Goal: Task Accomplishment & Management: Use online tool/utility

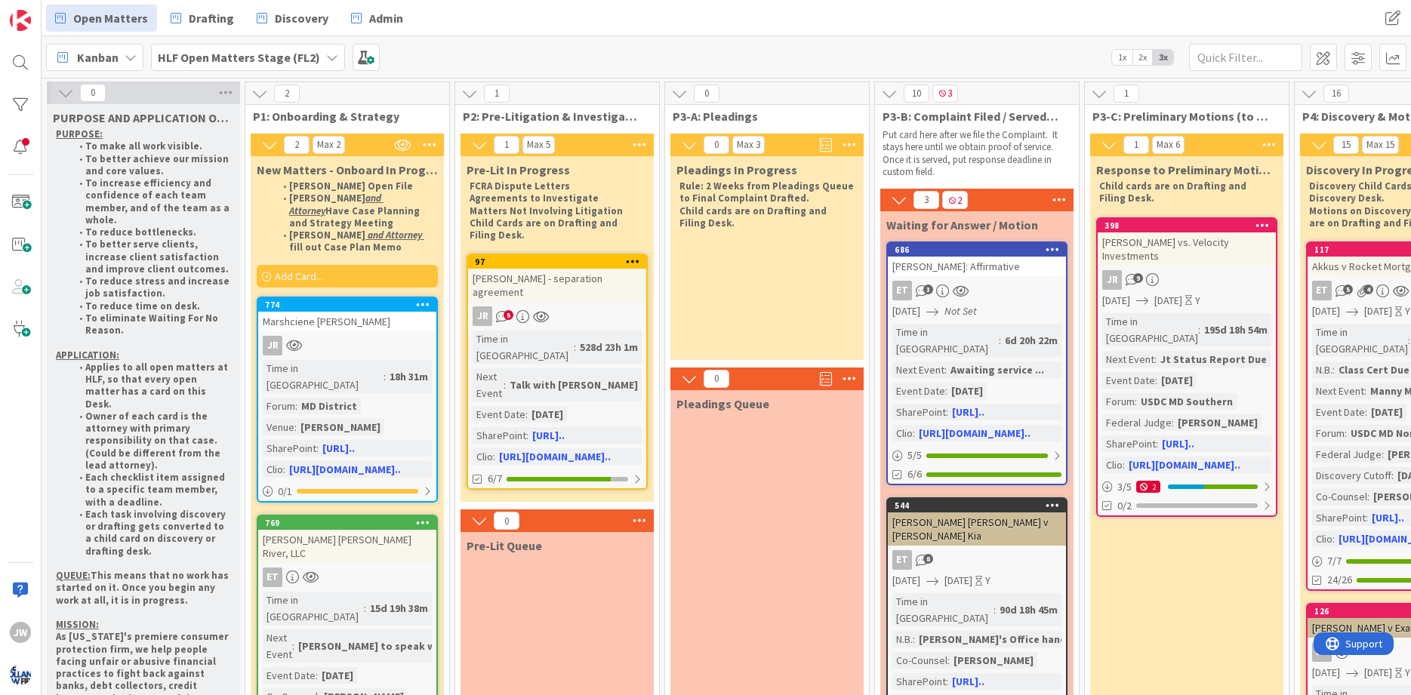
scroll to position [0, 273]
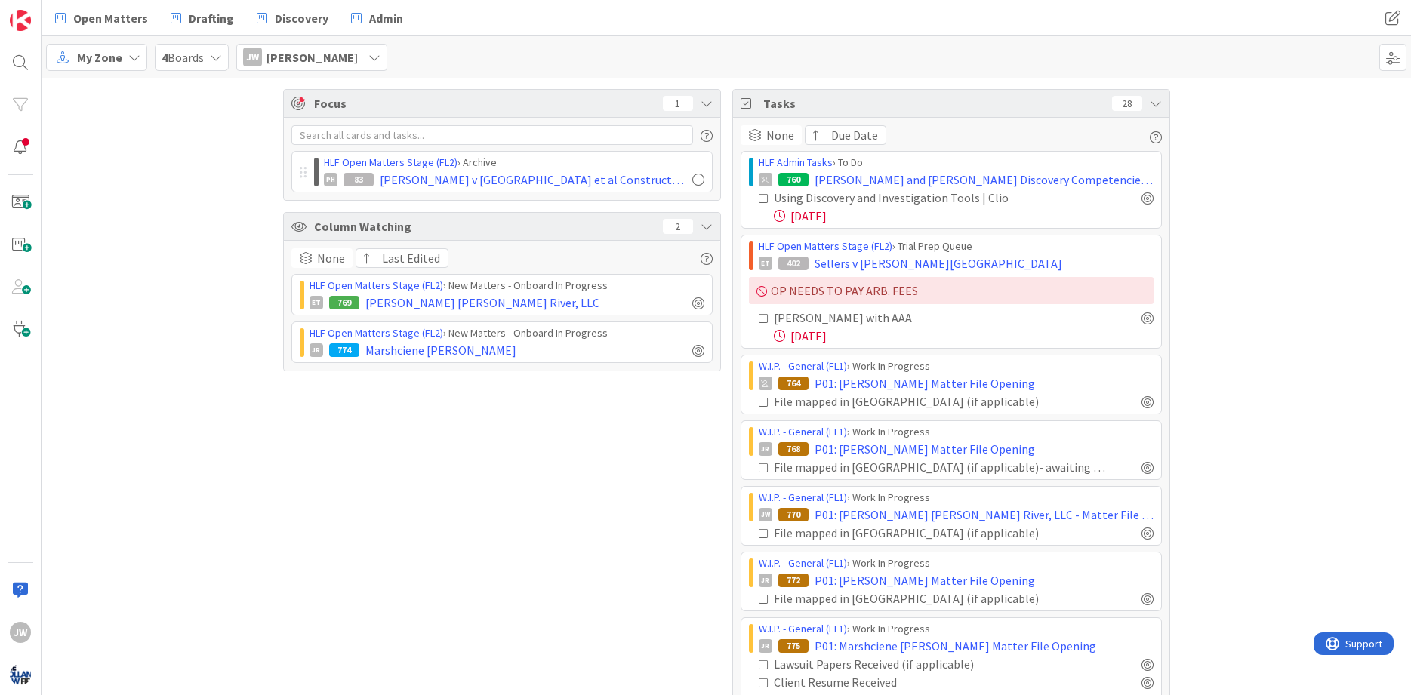
click at [1197, 194] on div "Focus 1 HLF Open Matters Stage (FL2) › Archive PH 83 [PERSON_NAME] v Pennrose e…" at bounding box center [727, 578] width 1370 height 1000
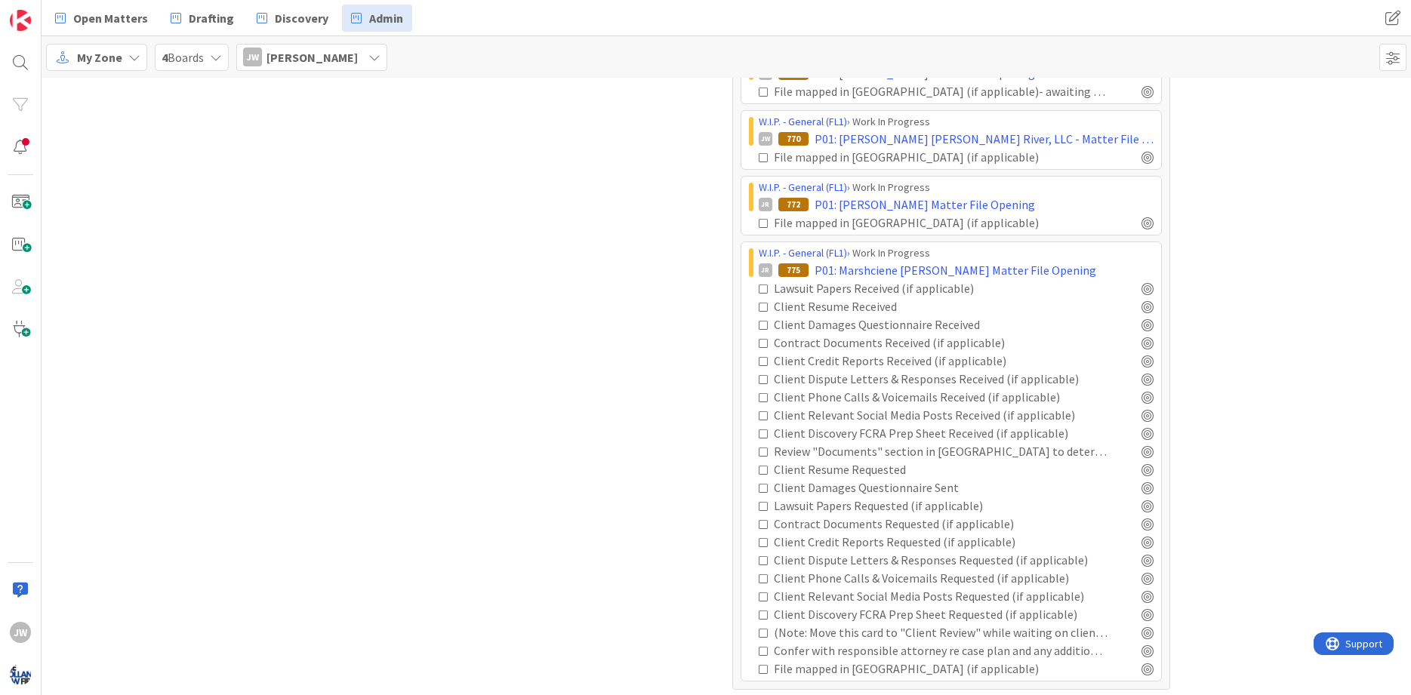
scroll to position [382, 0]
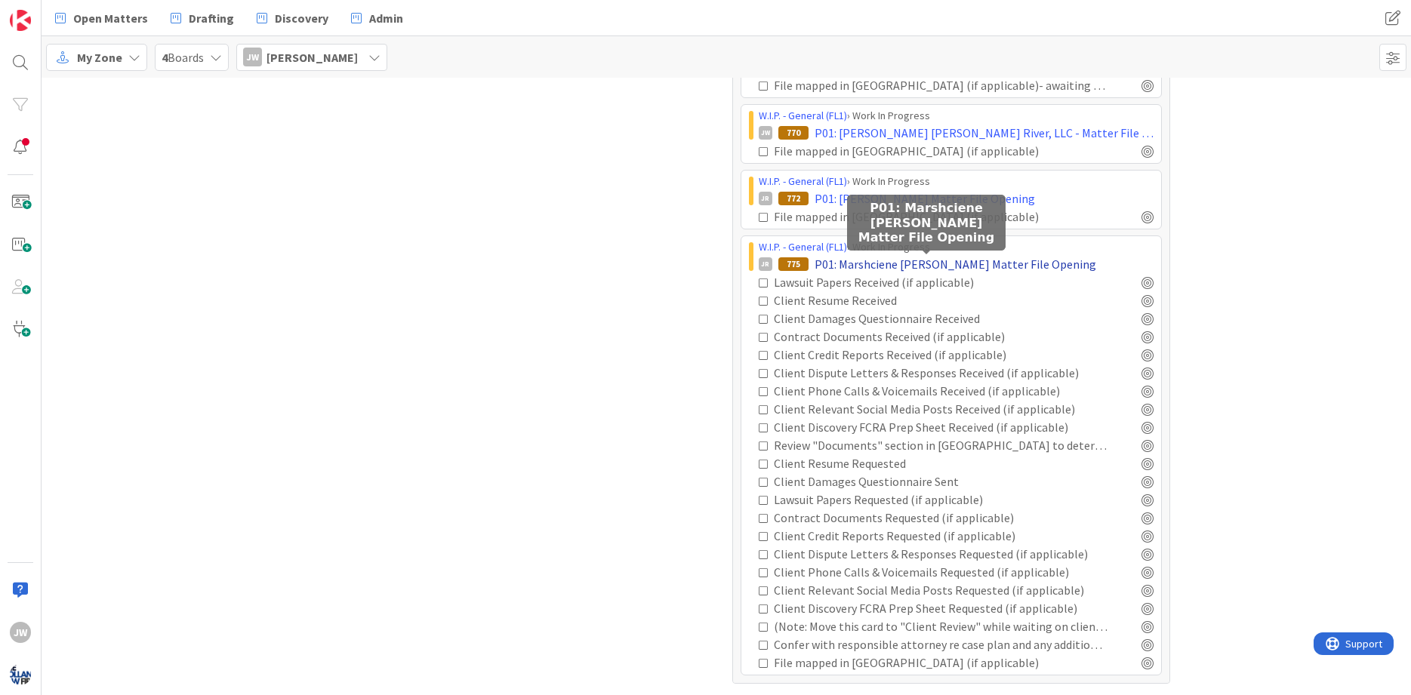
click at [1002, 266] on span "P01: Marshciene Hendrix Matter File Opening" at bounding box center [956, 264] width 282 height 18
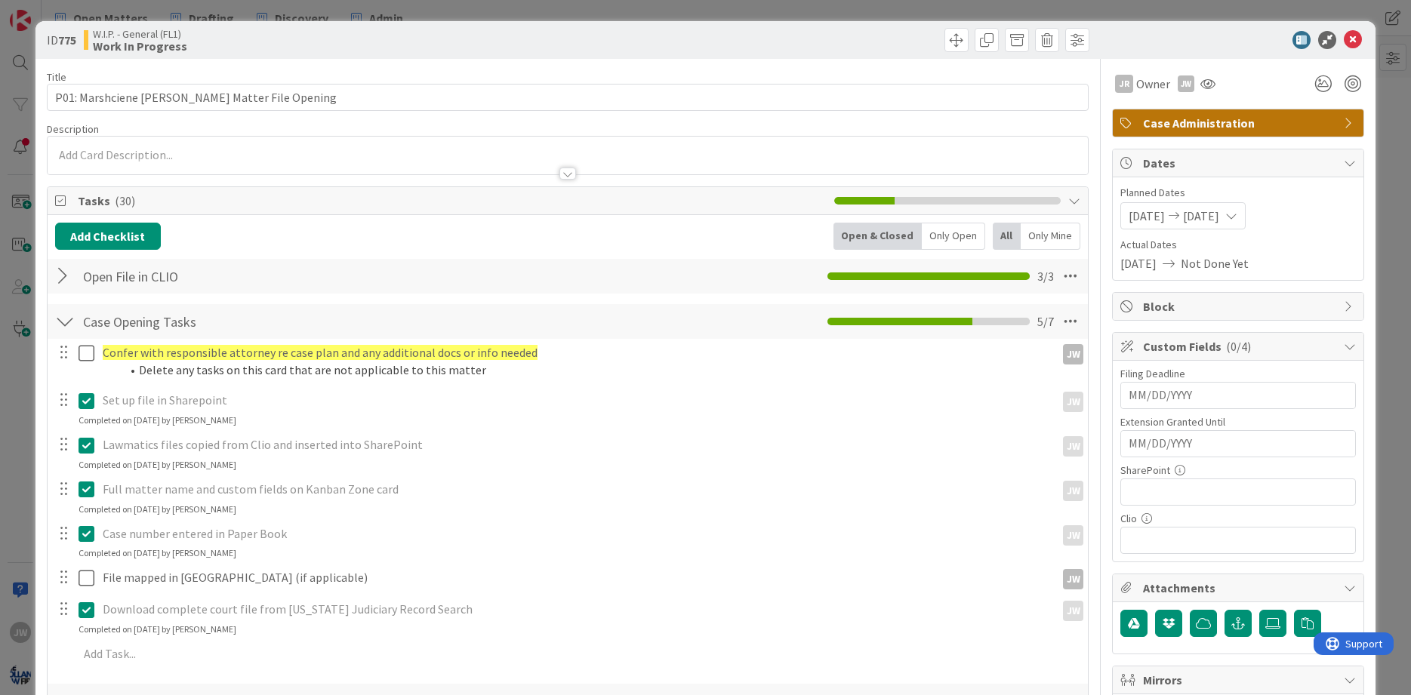
scroll to position [362, 0]
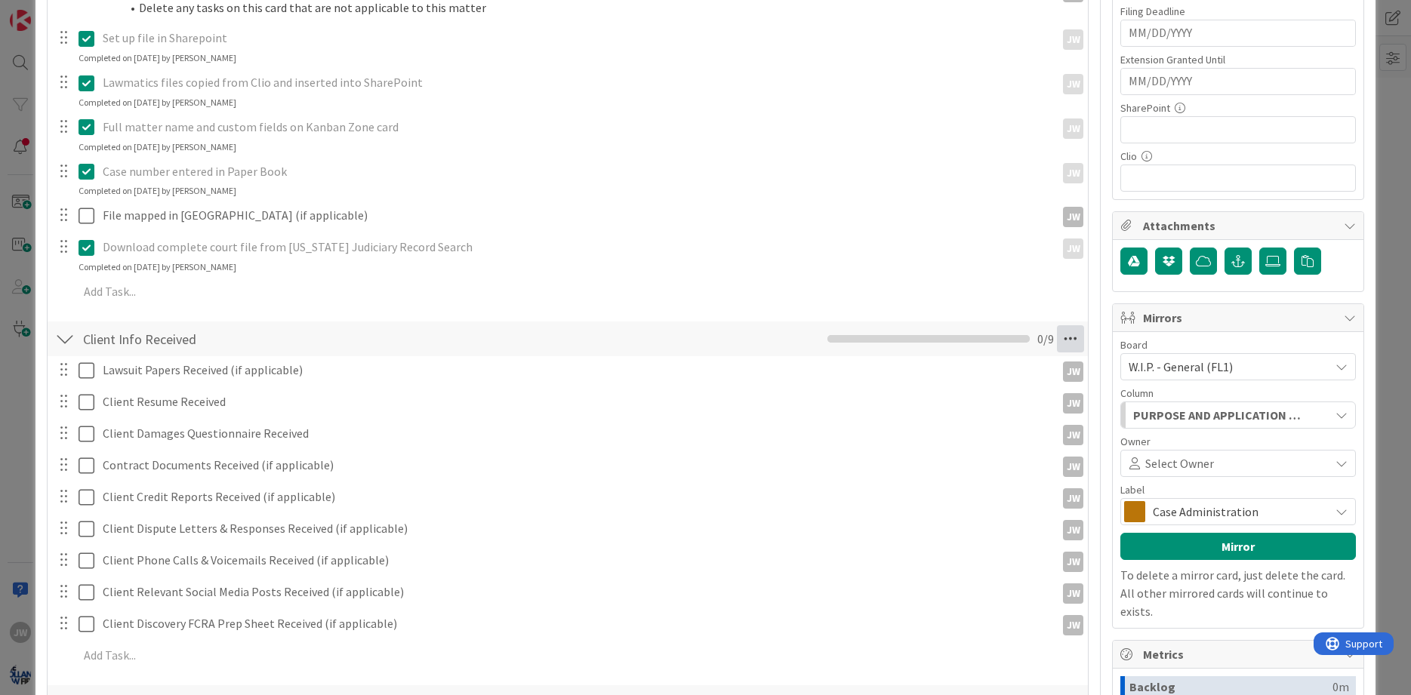
click at [1077, 329] on icon at bounding box center [1070, 338] width 27 height 27
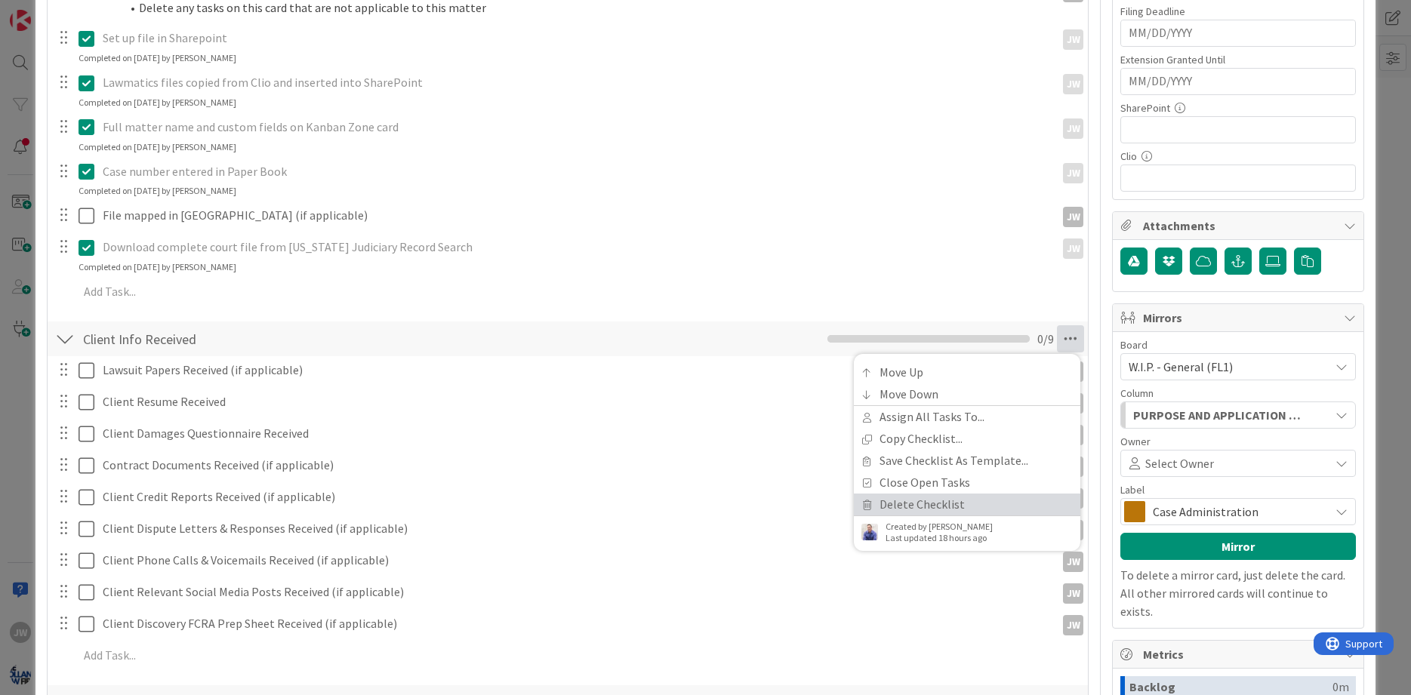
click at [942, 495] on link "Delete Checklist" at bounding box center [967, 505] width 227 height 22
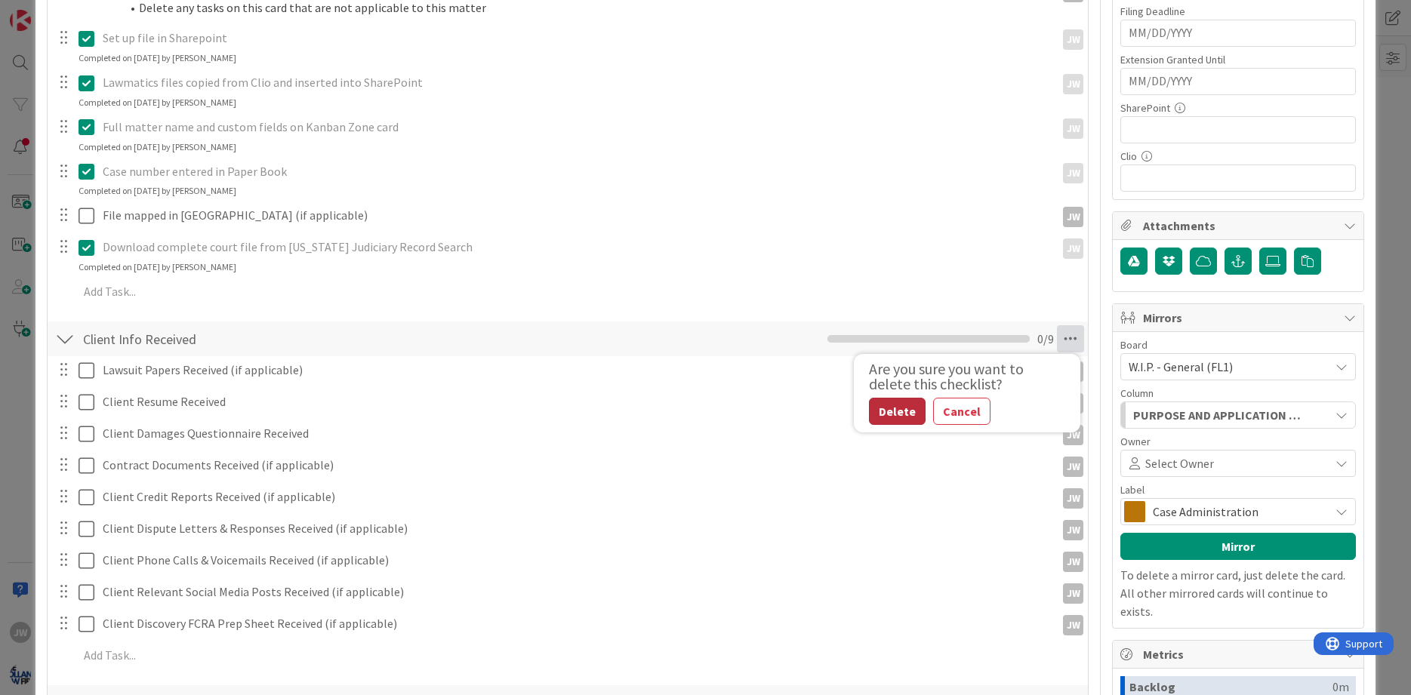
click at [901, 412] on button "Delete" at bounding box center [897, 411] width 57 height 27
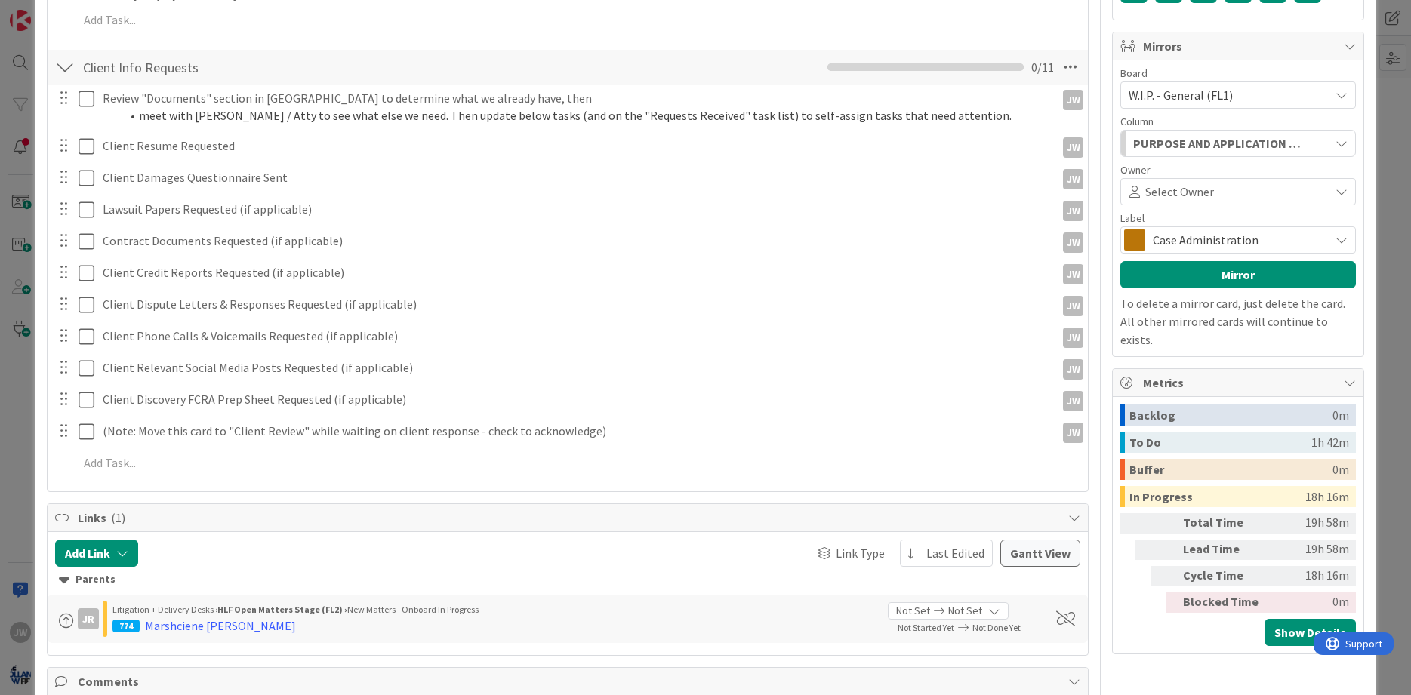
scroll to position [453, 0]
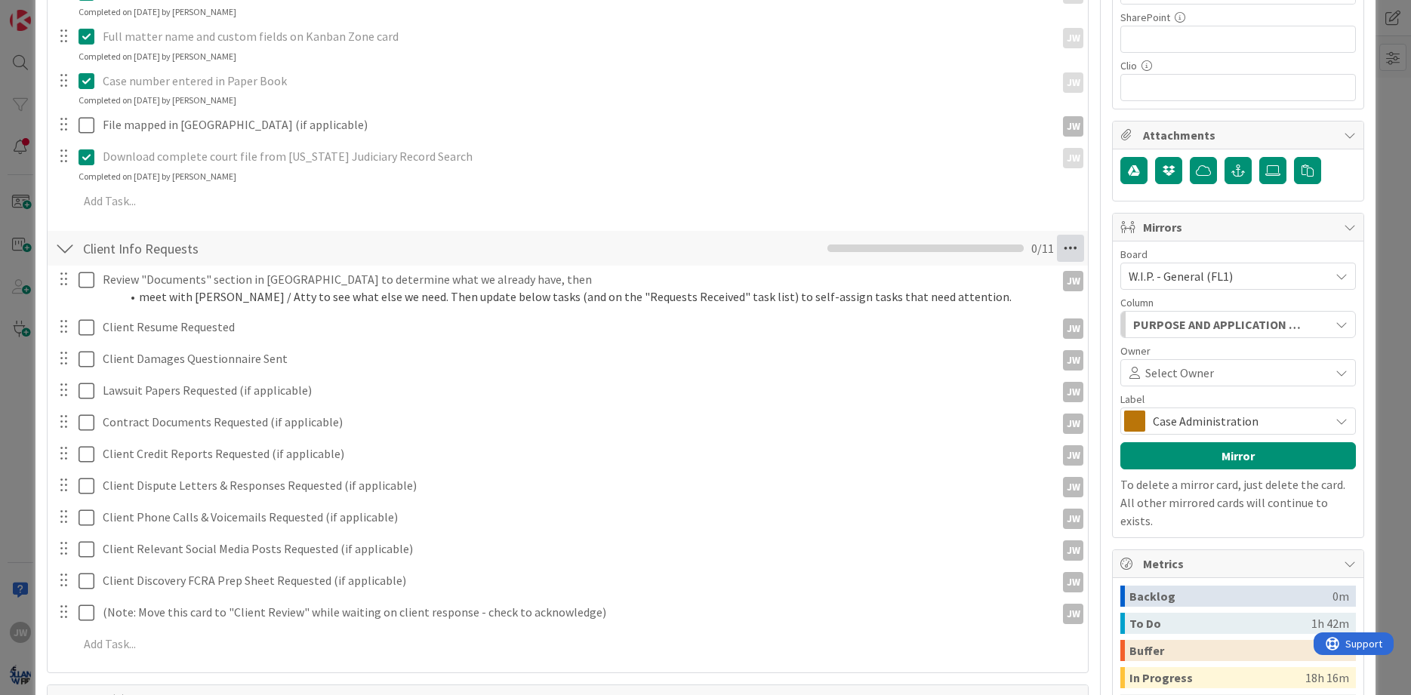
click at [1077, 245] on icon at bounding box center [1070, 248] width 27 height 27
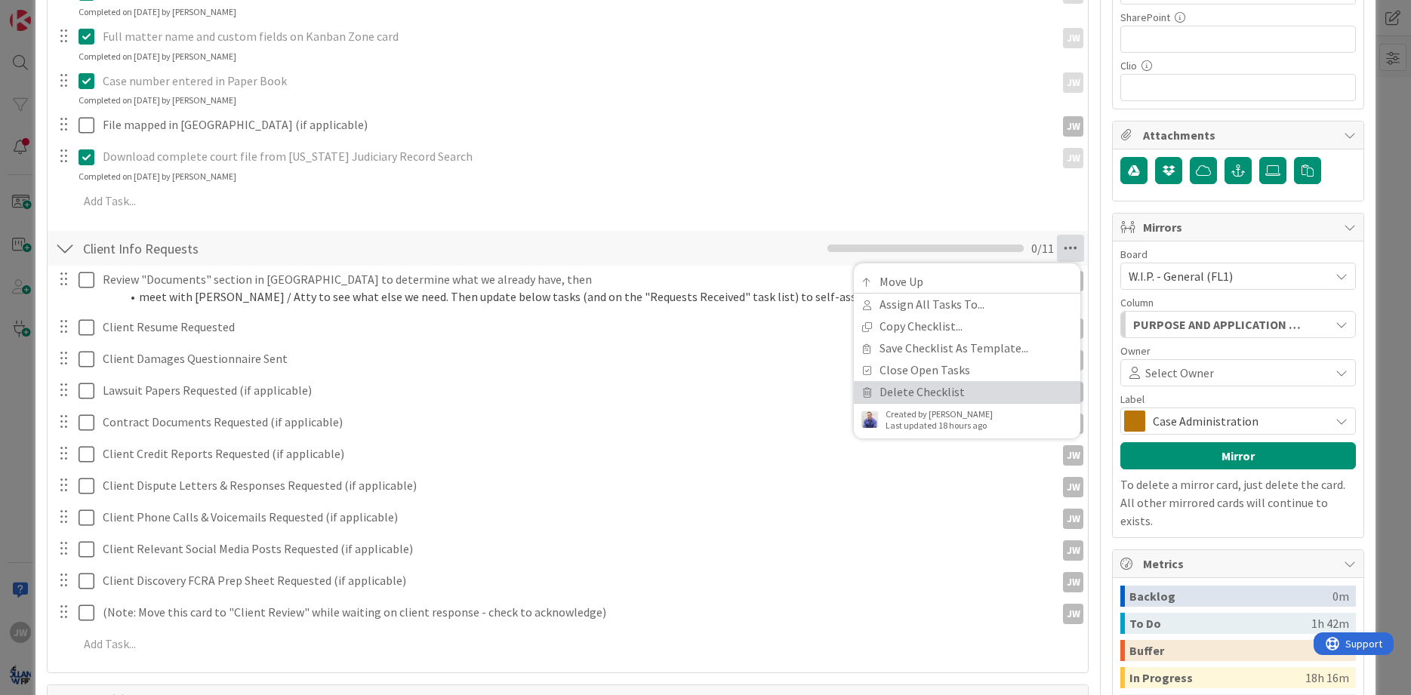
click at [971, 393] on link "Delete Checklist" at bounding box center [967, 392] width 227 height 22
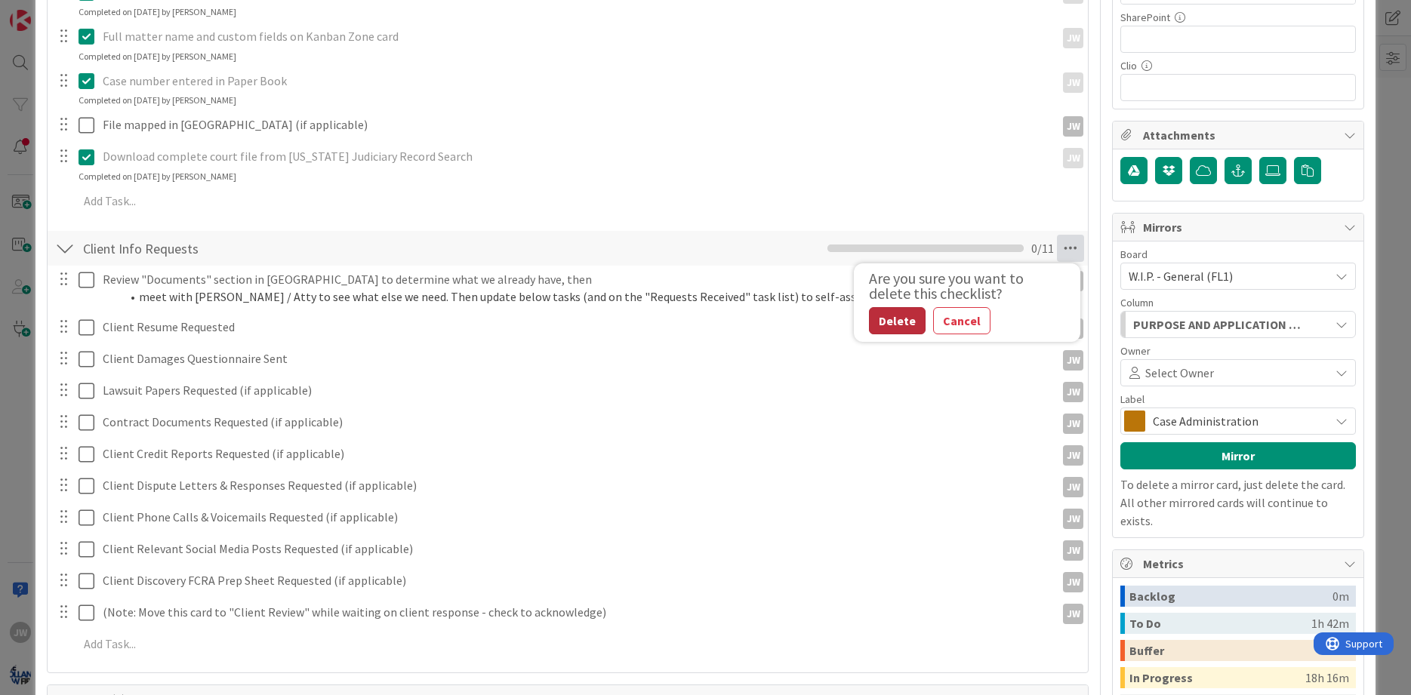
click at [902, 324] on button "Delete" at bounding box center [897, 320] width 57 height 27
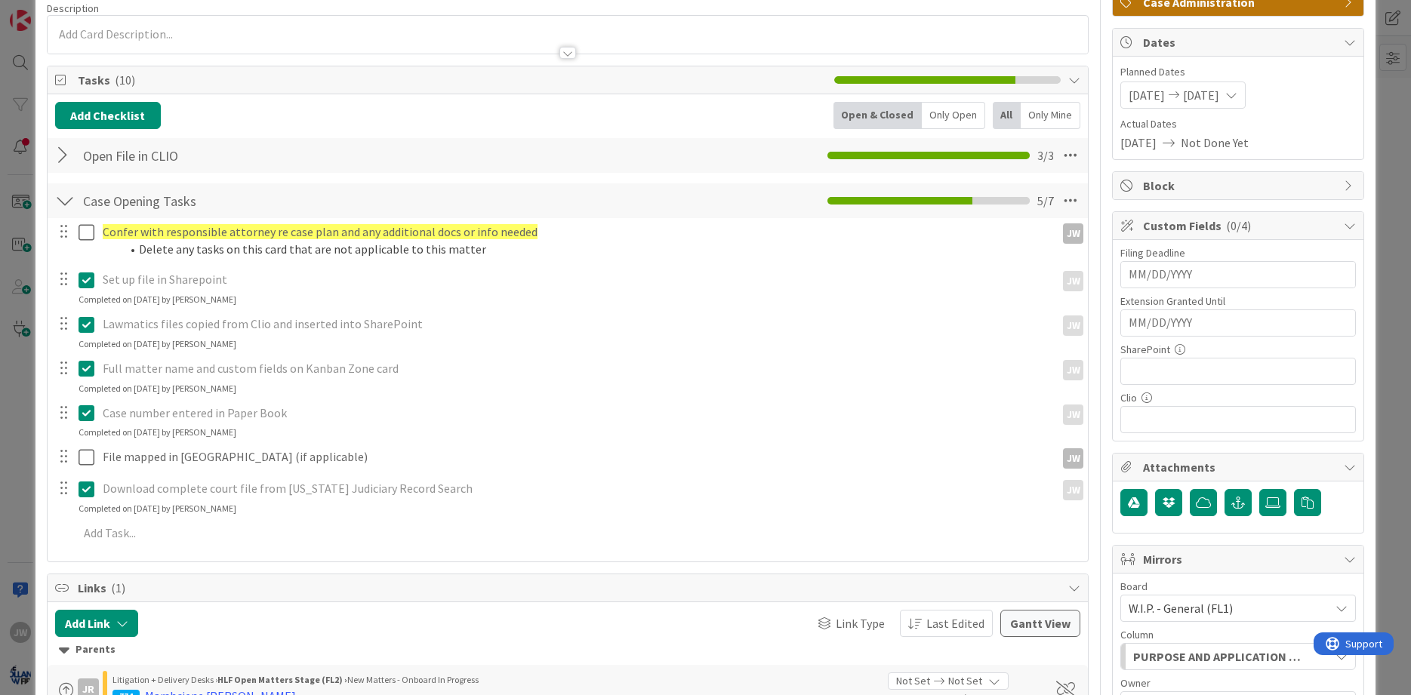
scroll to position [0, 0]
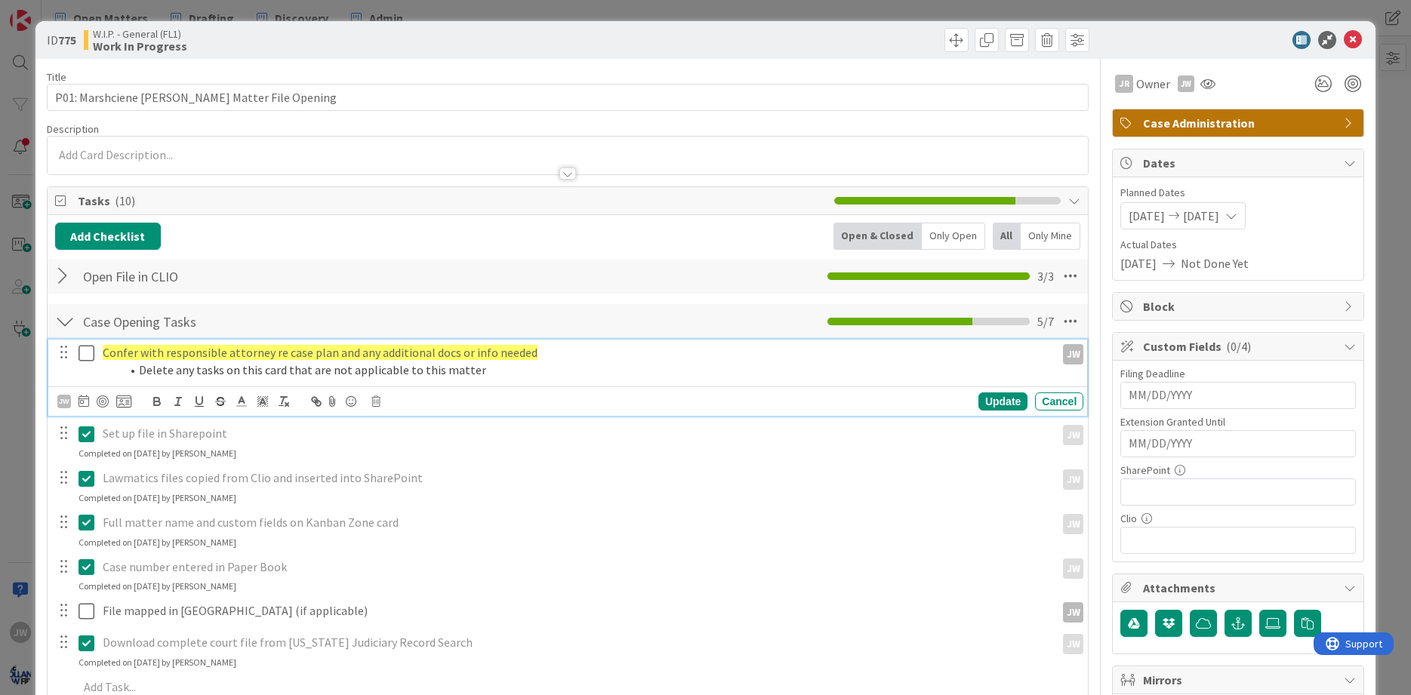
click at [95, 349] on button at bounding box center [88, 353] width 18 height 24
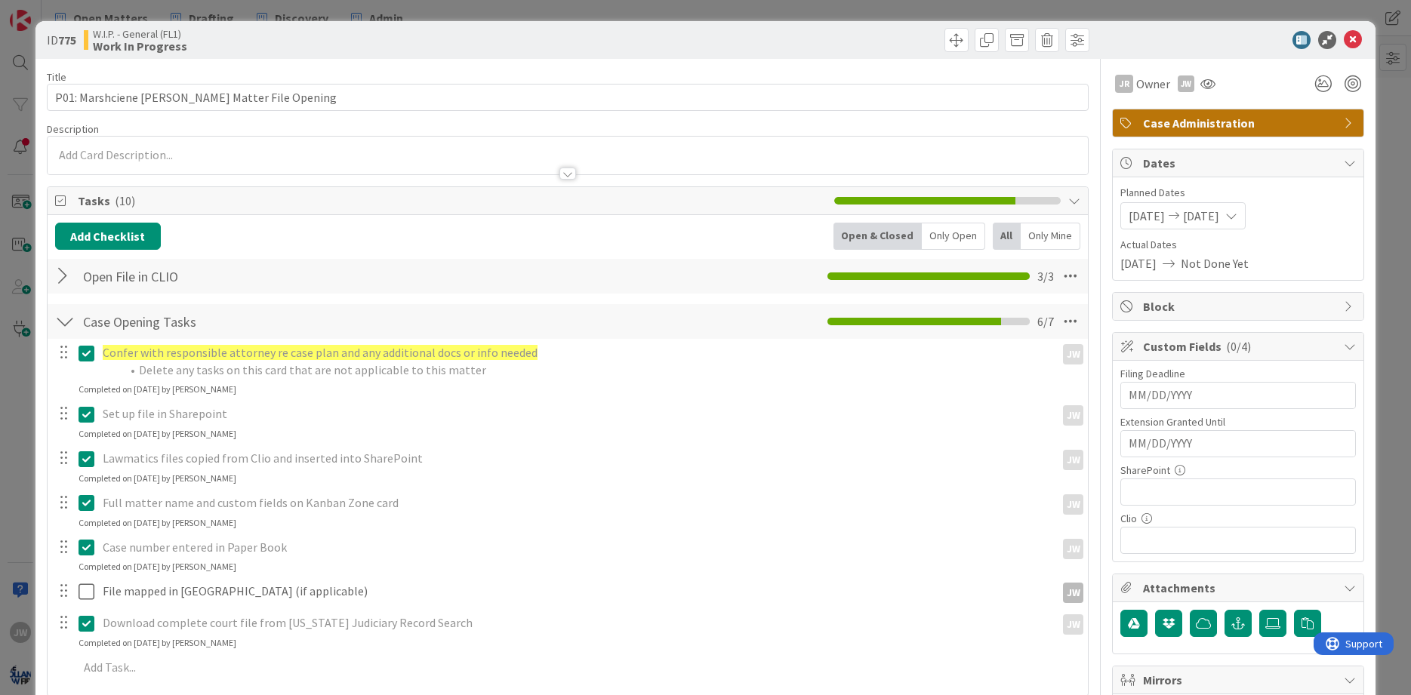
scroll to position [364, 0]
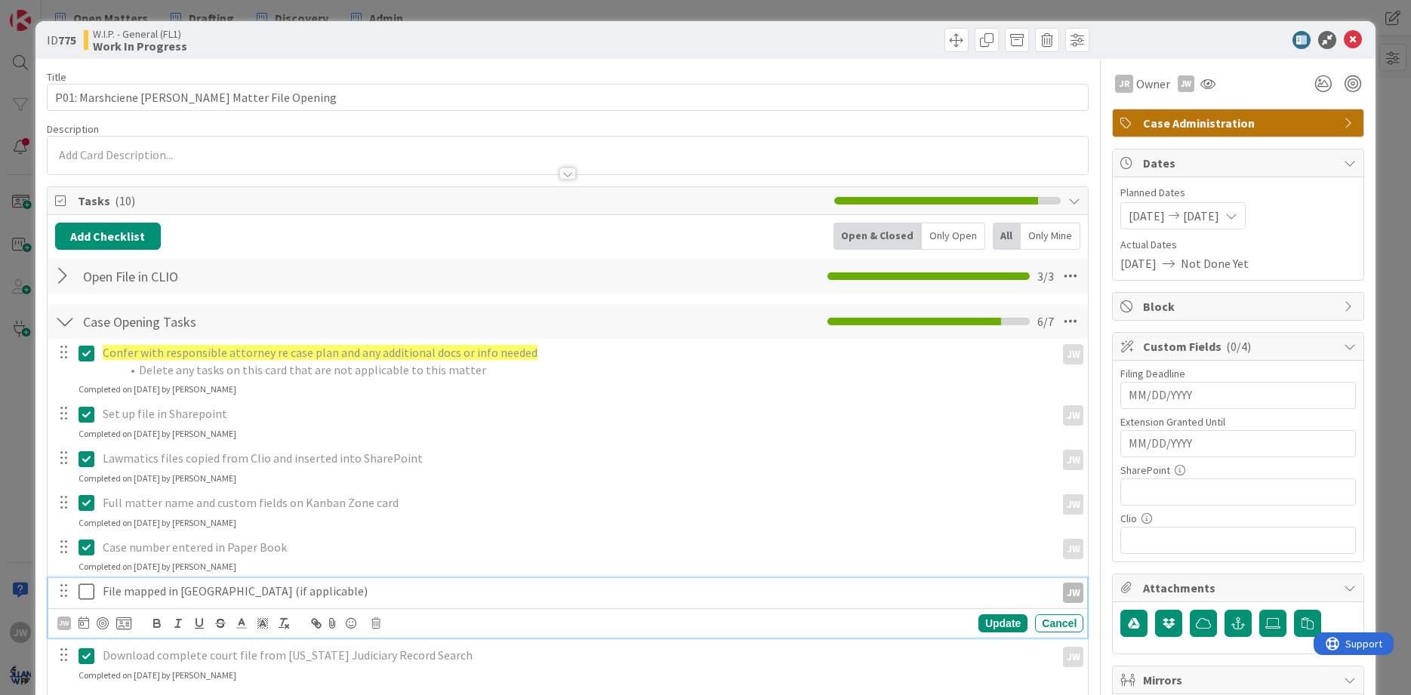
click at [85, 596] on icon at bounding box center [87, 592] width 16 height 18
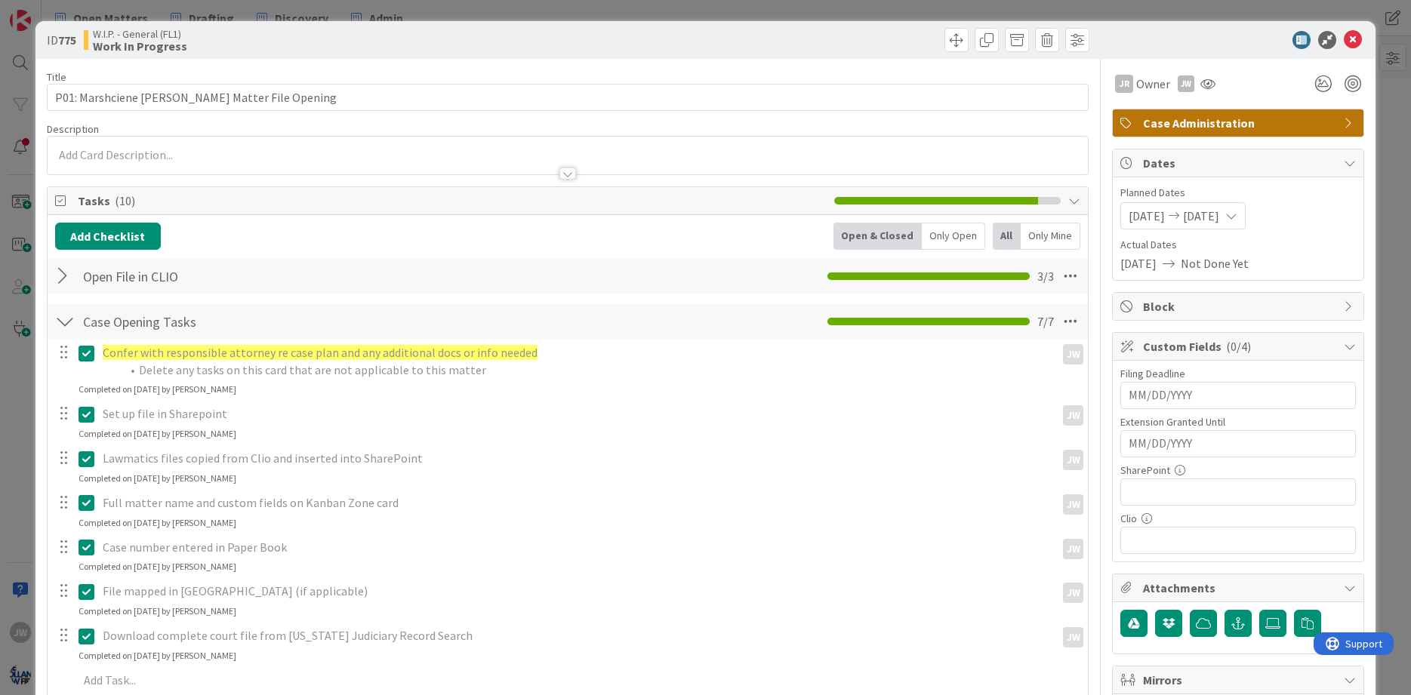
scroll to position [346, 0]
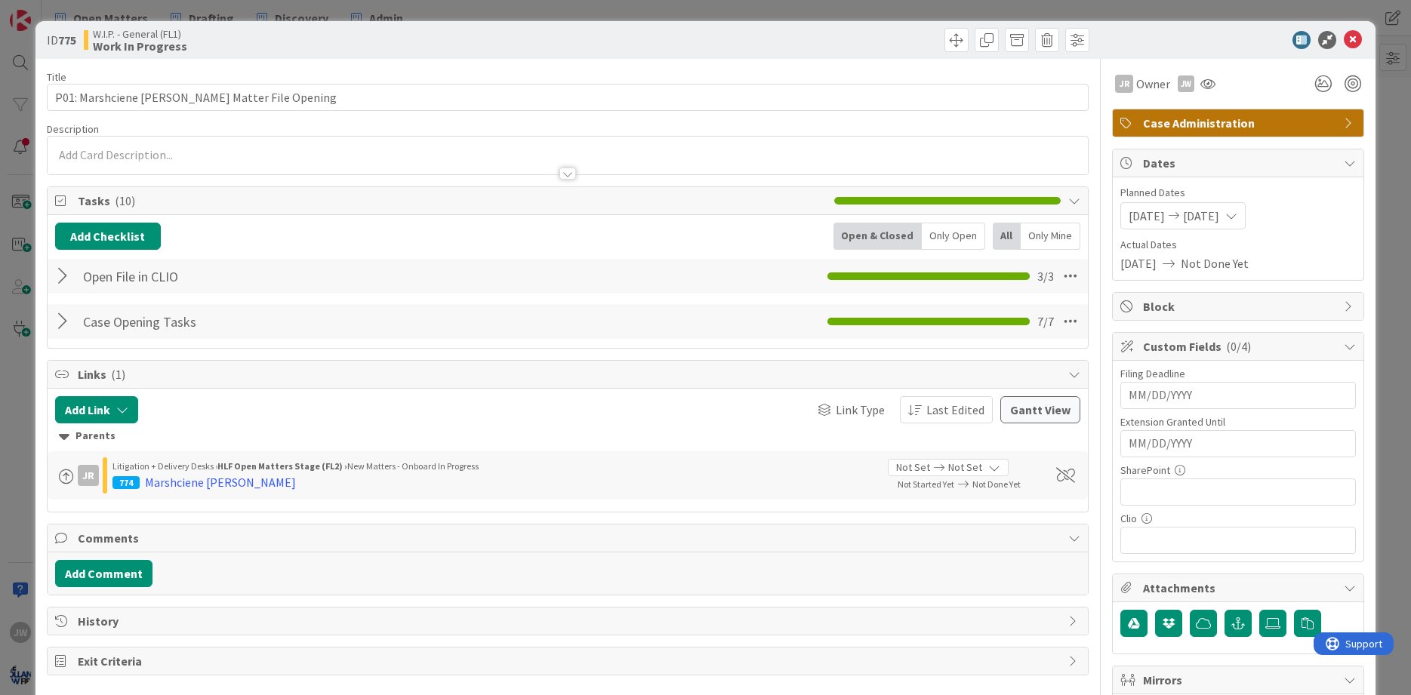
click at [1344, 39] on div at bounding box center [1230, 40] width 267 height 18
click at [1349, 39] on icon at bounding box center [1353, 40] width 18 height 18
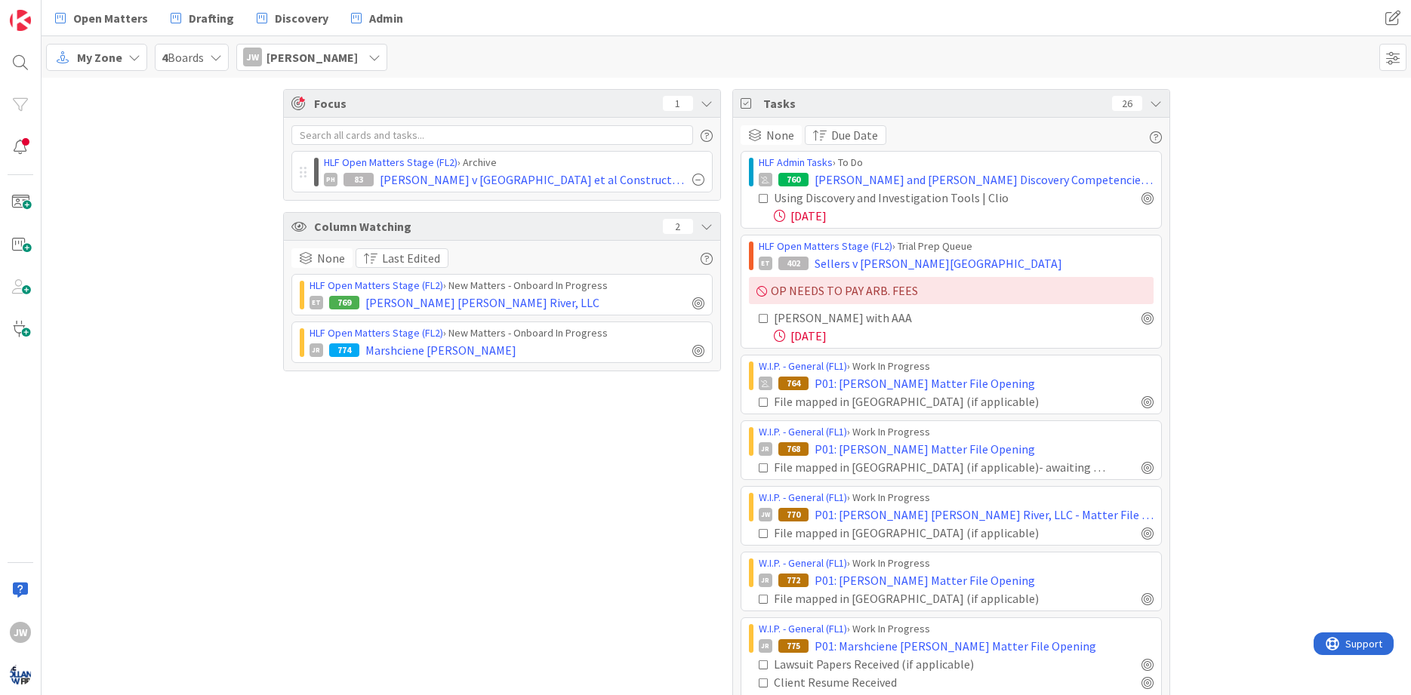
scroll to position [346, 0]
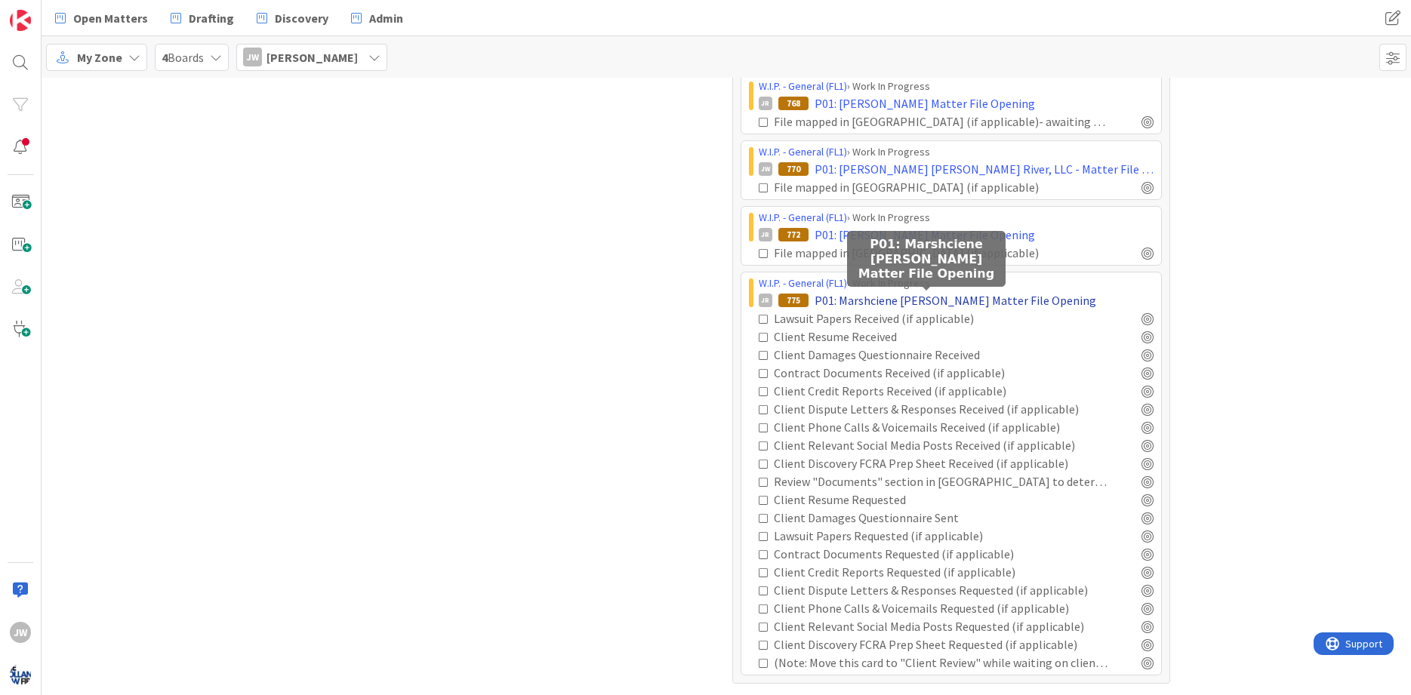
click at [832, 300] on span "P01: Marshciene Hendrix Matter File Opening" at bounding box center [956, 300] width 282 height 18
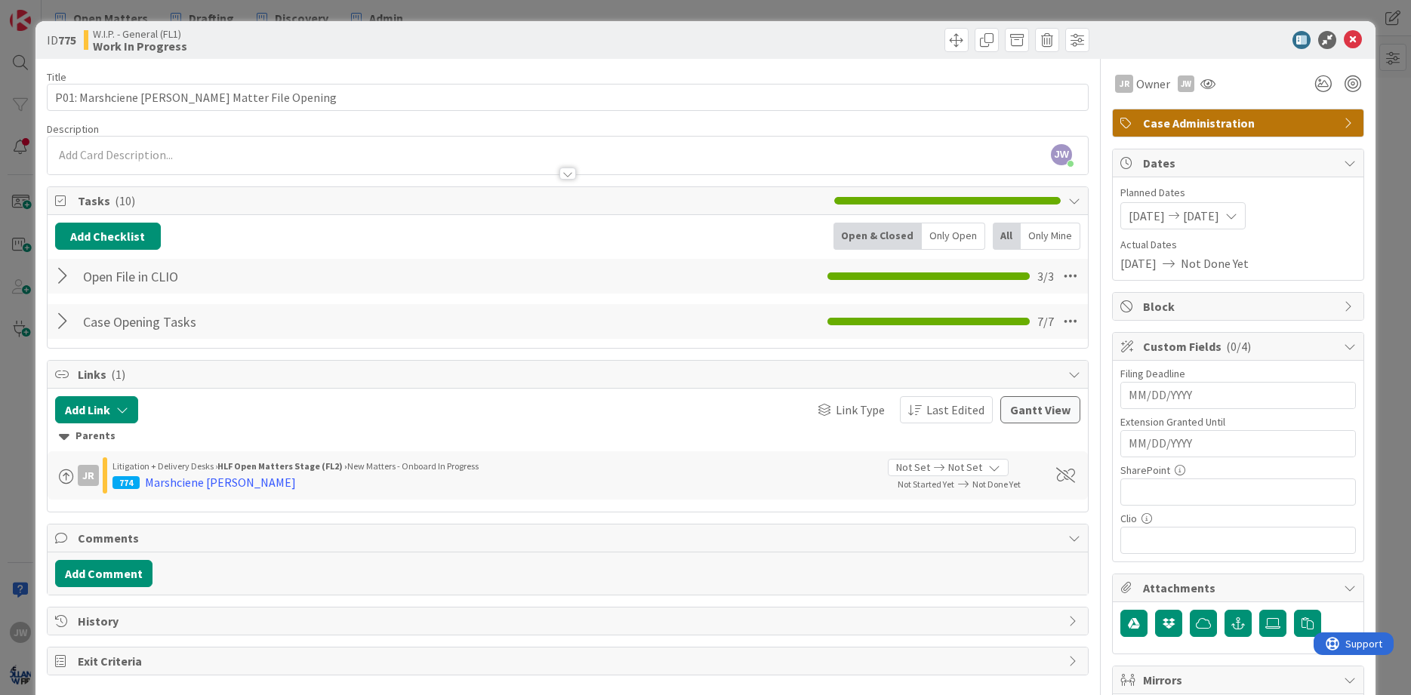
click at [131, 51] on b "Work In Progress" at bounding box center [140, 46] width 94 height 12
click at [958, 39] on span at bounding box center [957, 40] width 24 height 24
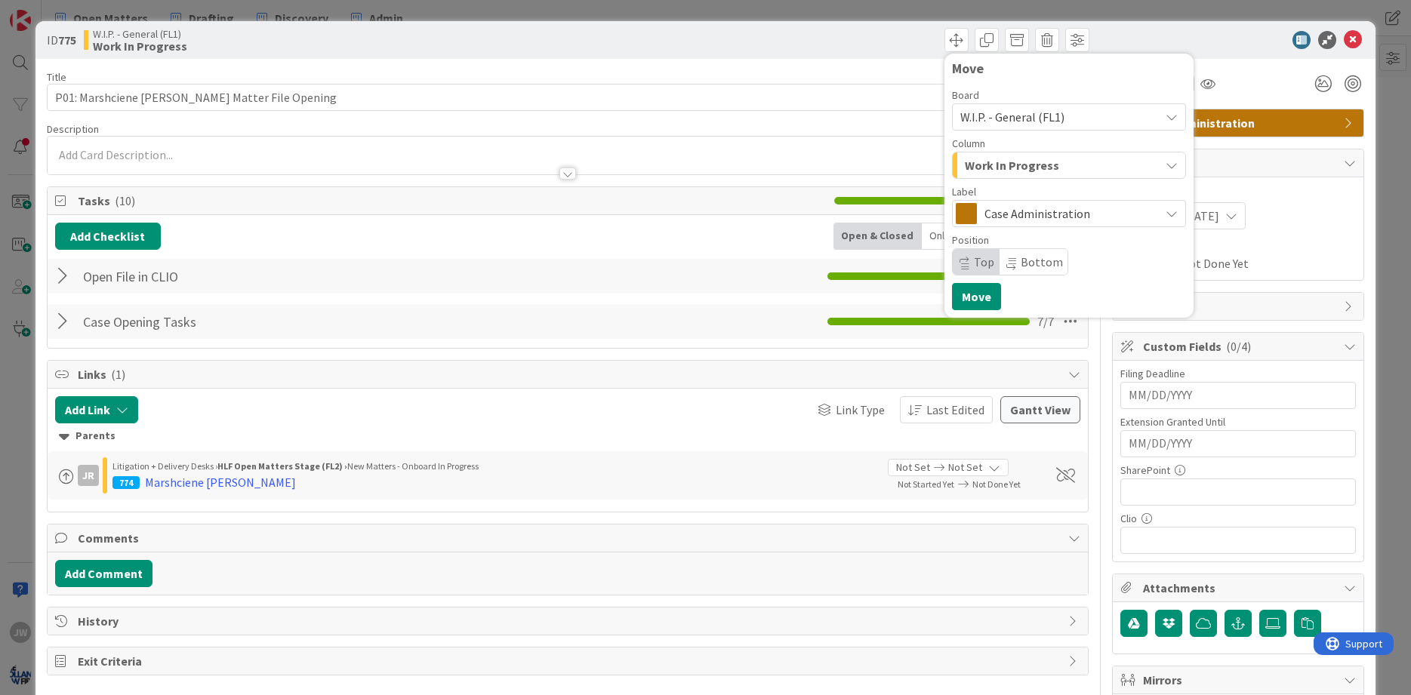
click at [1025, 169] on span "Work In Progress" at bounding box center [1012, 166] width 94 height 20
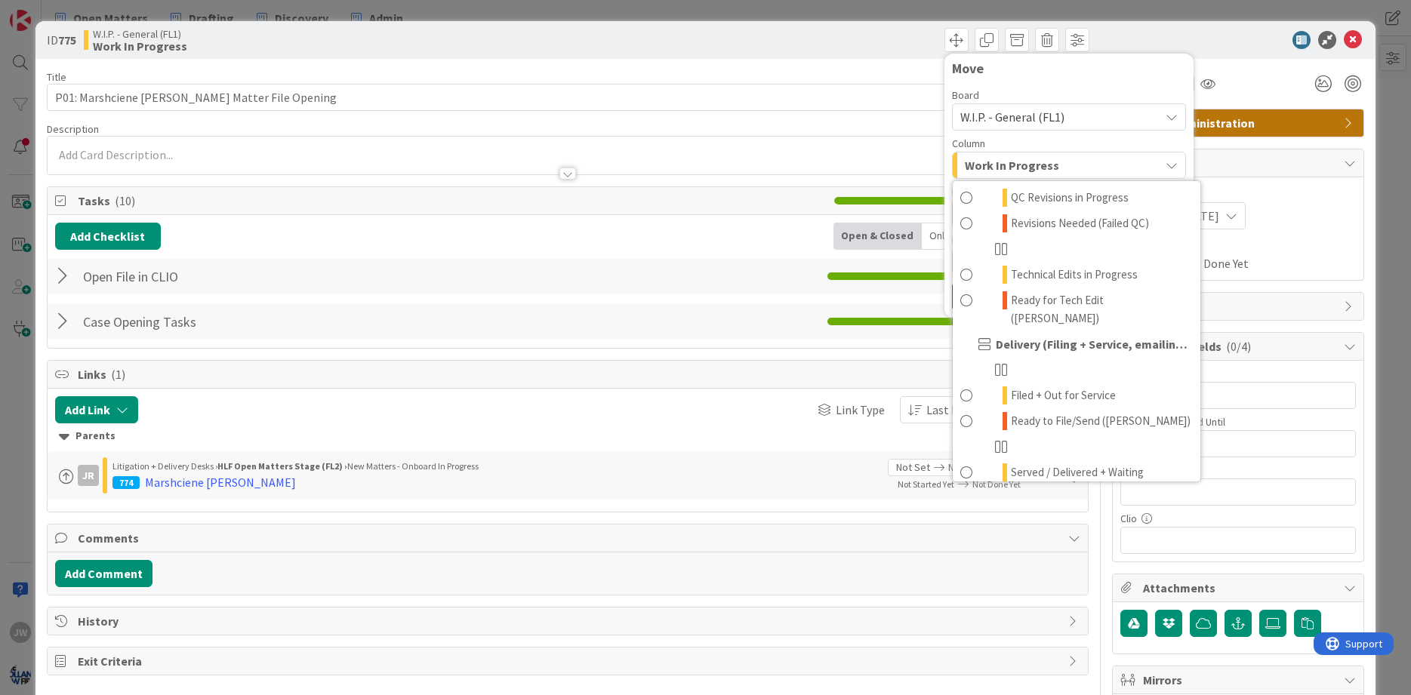
scroll to position [320, 0]
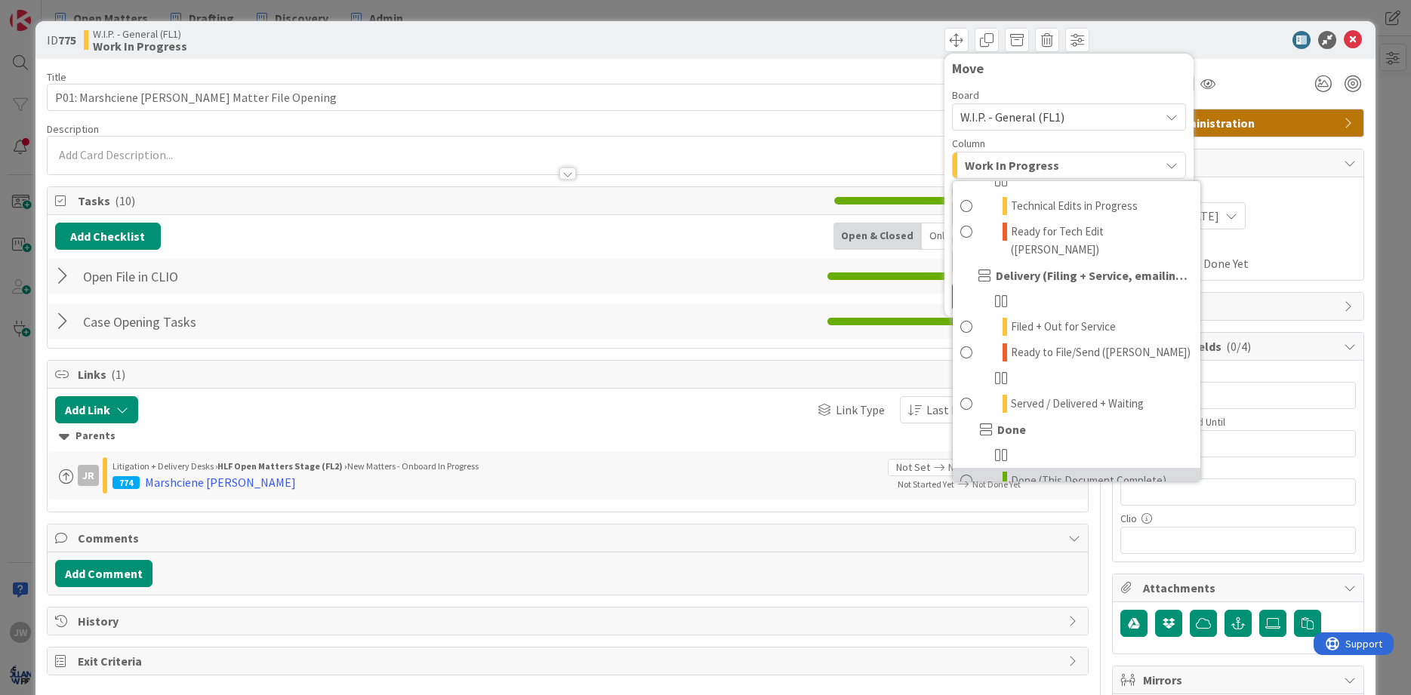
click at [1033, 472] on span "Done (This Document Complete)" at bounding box center [1089, 481] width 156 height 18
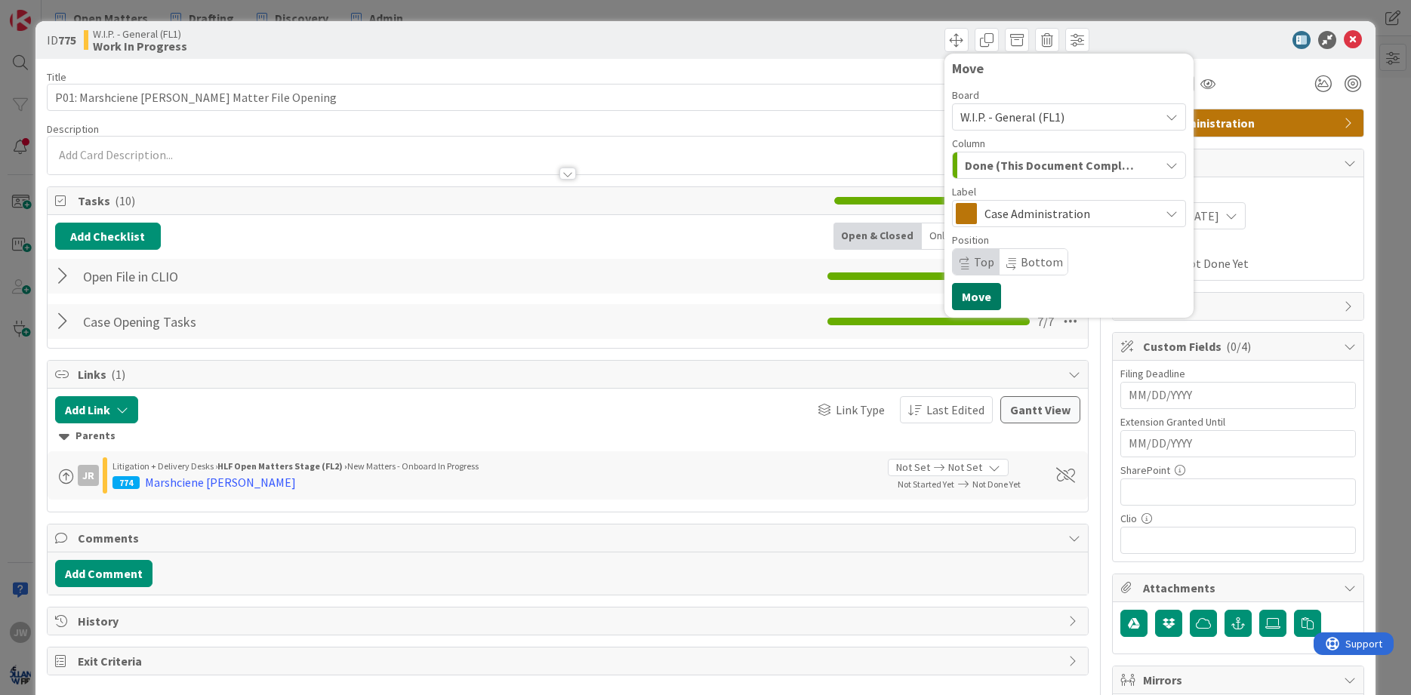
click at [990, 296] on button "Move" at bounding box center [976, 296] width 49 height 27
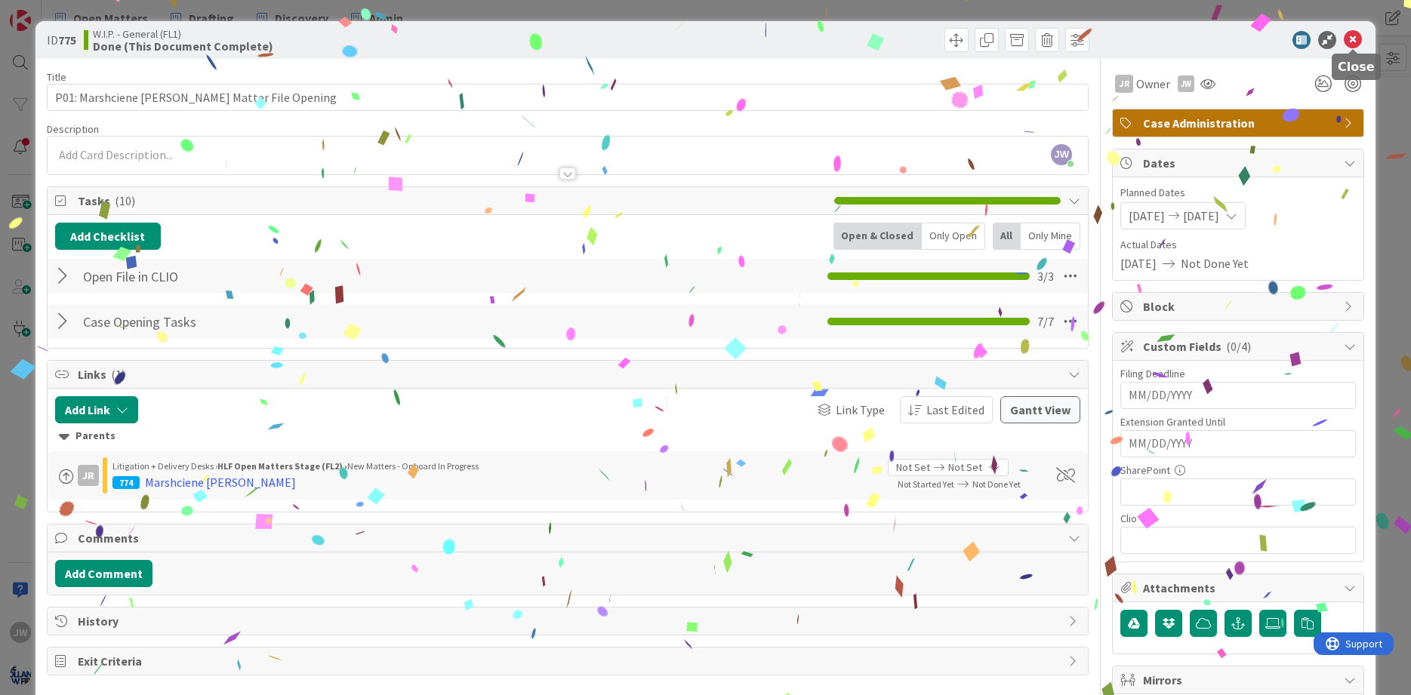
click at [1357, 38] on icon at bounding box center [1353, 40] width 18 height 18
